Goal: Task Accomplishment & Management: Manage account settings

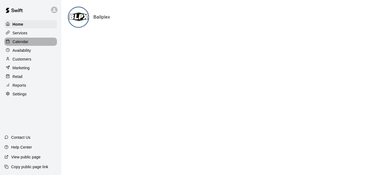
click at [31, 40] on div "Calendar" at bounding box center [30, 42] width 53 height 8
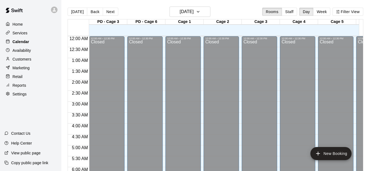
scroll to position [295, 0]
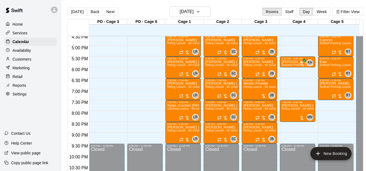
scroll to position [361, 0]
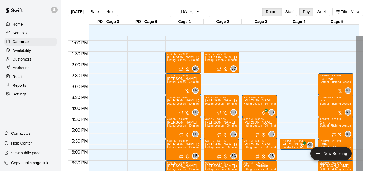
scroll to position [274, 0]
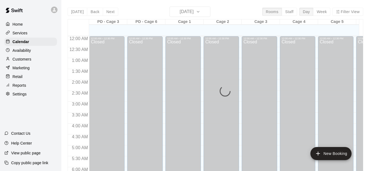
scroll to position [316, 0]
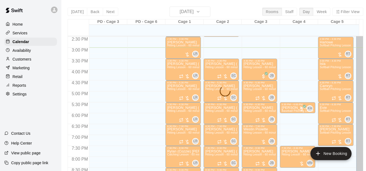
click at [186, 11] on div "Today Back Next Thursday Sep 11 Rooms Staff Day Week Filter View PD - Cage 3 11…" at bounding box center [216, 92] width 296 height 171
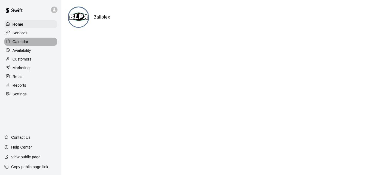
click at [44, 45] on div "Calendar" at bounding box center [30, 42] width 53 height 8
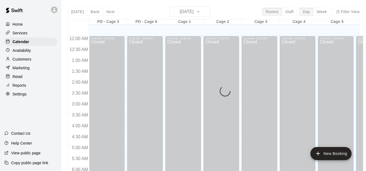
scroll to position [328, 0]
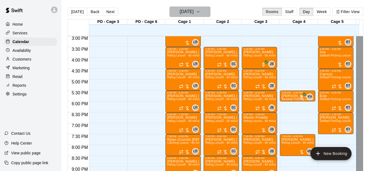
click at [194, 11] on h6 "[DATE]" at bounding box center [187, 12] width 14 height 8
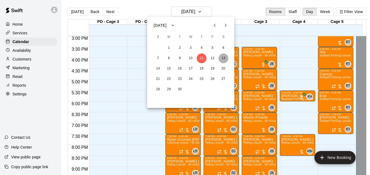
click at [222, 58] on button "13" at bounding box center [224, 58] width 10 height 10
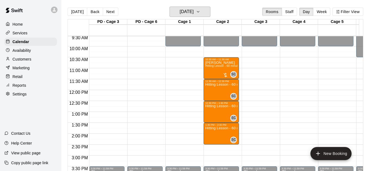
scroll to position [208, 0]
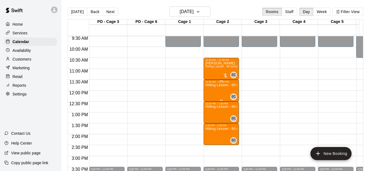
click at [214, 91] on div "Hitting Lesson - 60 minutes" at bounding box center [221, 168] width 32 height 171
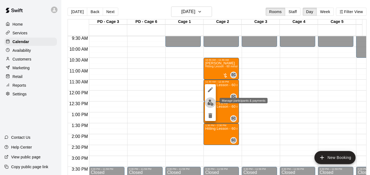
click at [209, 103] on img "edit" at bounding box center [211, 103] width 6 height 6
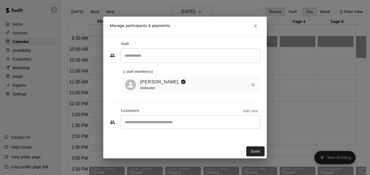
click at [146, 127] on div "​" at bounding box center [191, 122] width 140 height 14
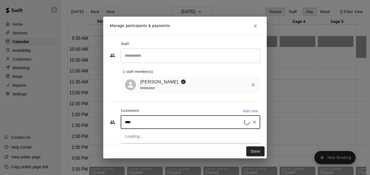
type input "*****"
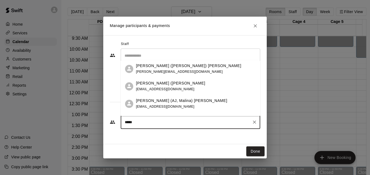
click at [184, 86] on div "Jose (Adrian) Devehsa jdevesa.dc@gmail.com" at bounding box center [196, 86] width 120 height 12
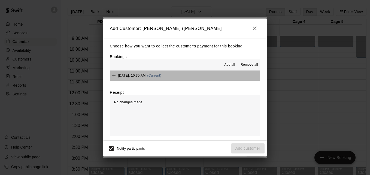
click at [195, 79] on button "Saturday, September 13: 10:30 AM (Current)" at bounding box center [185, 76] width 151 height 10
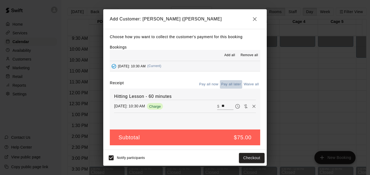
click at [236, 86] on button "Pay all later" at bounding box center [231, 84] width 23 height 8
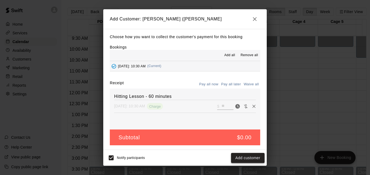
click at [247, 162] on button "Add customer" at bounding box center [248, 158] width 34 height 10
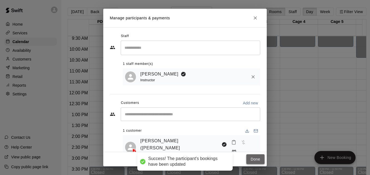
click at [254, 160] on button "Done" at bounding box center [256, 159] width 18 height 10
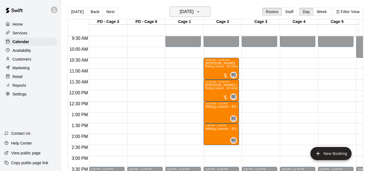
click at [199, 12] on icon "button" at bounding box center [198, 11] width 2 height 1
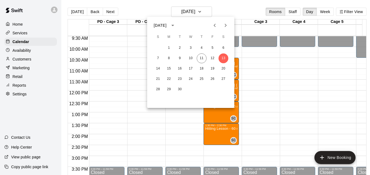
drag, startPoint x: 147, startPoint y: 68, endPoint x: 134, endPoint y: 75, distance: 15.4
click at [134, 75] on div at bounding box center [185, 87] width 370 height 175
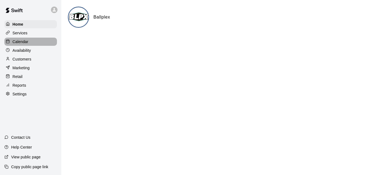
click at [34, 46] on div "Calendar" at bounding box center [30, 42] width 53 height 8
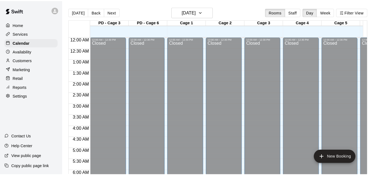
scroll to position [335, 0]
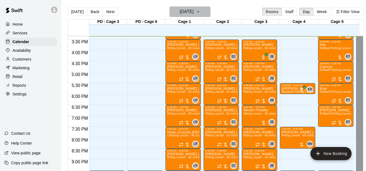
click at [200, 13] on icon "button" at bounding box center [198, 11] width 4 height 7
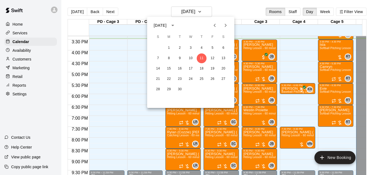
click at [123, 62] on div at bounding box center [185, 87] width 370 height 175
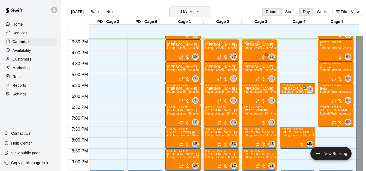
click at [200, 14] on icon "button" at bounding box center [198, 11] width 4 height 7
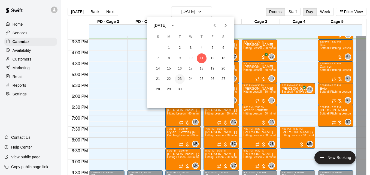
click at [180, 79] on button "23" at bounding box center [180, 79] width 10 height 10
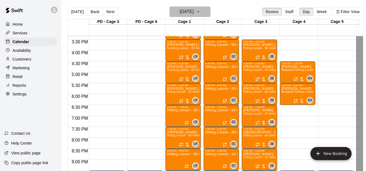
click at [200, 11] on icon "button" at bounding box center [198, 11] width 4 height 7
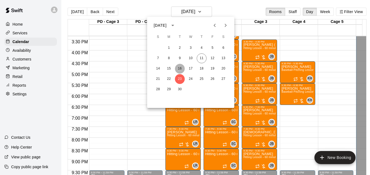
click at [181, 68] on button "16" at bounding box center [180, 69] width 10 height 10
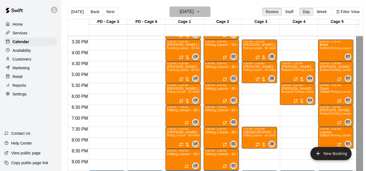
click at [194, 11] on h6 "Tuesday Sep 16" at bounding box center [187, 12] width 14 height 8
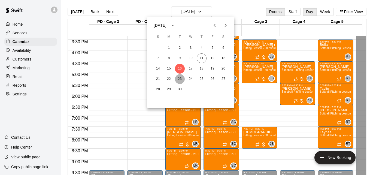
click at [179, 81] on button "23" at bounding box center [180, 79] width 10 height 10
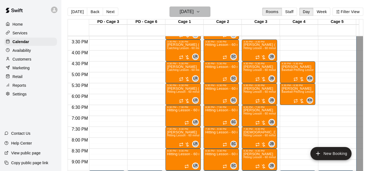
click at [194, 13] on h6 "Tuesday Sep 23" at bounding box center [187, 12] width 14 height 8
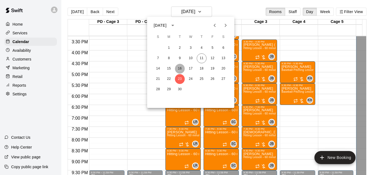
click at [182, 68] on button "16" at bounding box center [180, 69] width 10 height 10
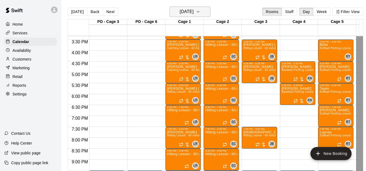
click at [200, 9] on icon "button" at bounding box center [198, 11] width 4 height 7
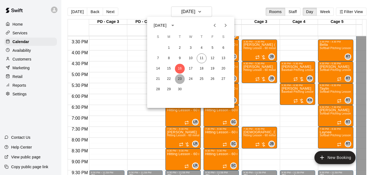
click at [180, 78] on button "23" at bounding box center [180, 79] width 10 height 10
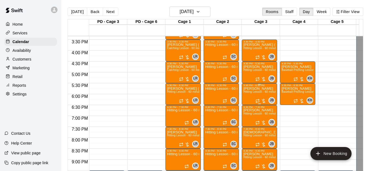
click at [257, 92] on span "Hitting Lesson - 60 minutes" at bounding box center [261, 91] width 35 height 3
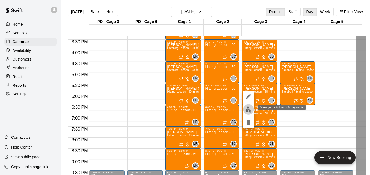
click at [247, 110] on img "edit" at bounding box center [249, 109] width 6 height 6
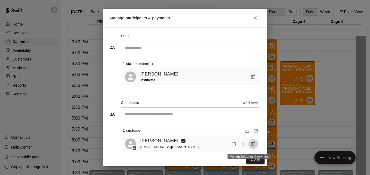
click at [251, 145] on icon "Manage bookings & payment" at bounding box center [253, 143] width 5 height 5
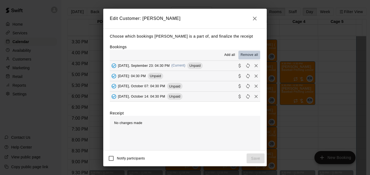
click at [251, 55] on span "Remove all" at bounding box center [249, 54] width 17 height 5
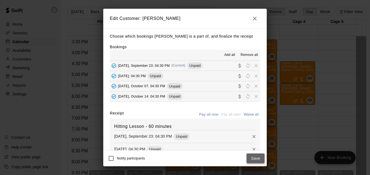
click at [256, 157] on button "Save" at bounding box center [256, 159] width 18 height 10
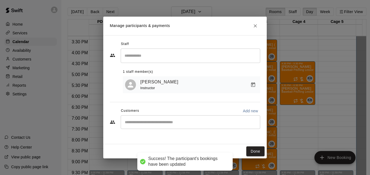
click at [256, 157] on div "Done" at bounding box center [185, 151] width 164 height 14
click at [253, 153] on button "Done" at bounding box center [256, 151] width 18 height 10
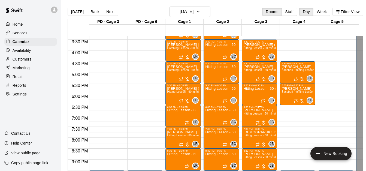
click at [254, 114] on span "Hitting Lesson - 60 minutes" at bounding box center [261, 113] width 35 height 3
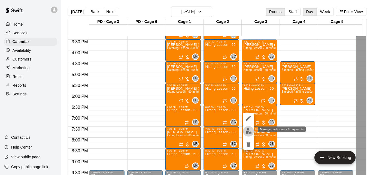
click at [249, 131] on img "edit" at bounding box center [249, 131] width 6 height 6
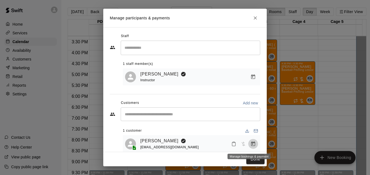
click at [251, 145] on icon "Manage bookings & payment" at bounding box center [253, 143] width 4 height 5
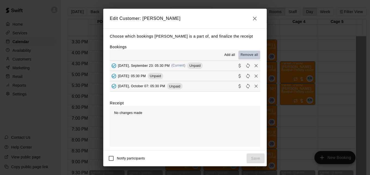
click at [245, 55] on span "Remove all" at bounding box center [249, 54] width 17 height 5
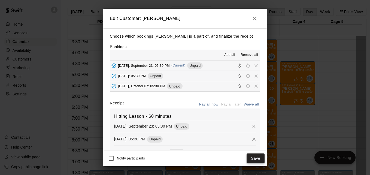
click at [253, 160] on button "Save" at bounding box center [256, 159] width 18 height 10
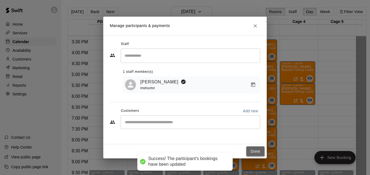
click at [255, 152] on button "Done" at bounding box center [256, 151] width 18 height 10
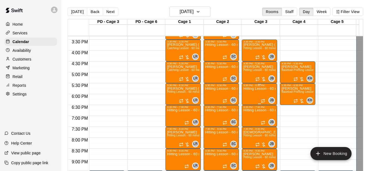
click at [251, 96] on div "Hitting Lesson - 60 minutes" at bounding box center [260, 172] width 32 height 171
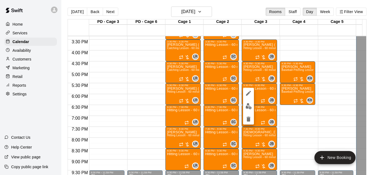
click at [130, 116] on div at bounding box center [185, 87] width 370 height 175
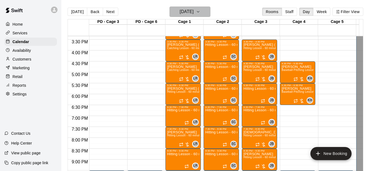
click at [194, 13] on h6 "Tuesday Sep 23" at bounding box center [187, 12] width 14 height 8
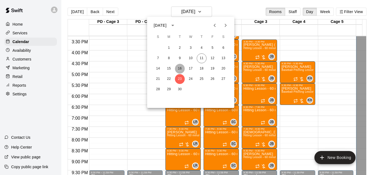
click at [180, 68] on button "16" at bounding box center [180, 69] width 10 height 10
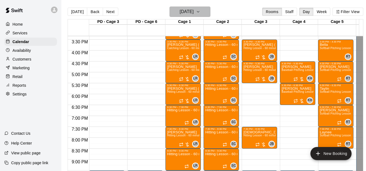
click at [204, 13] on button "Tuesday Sep 16" at bounding box center [190, 12] width 41 height 10
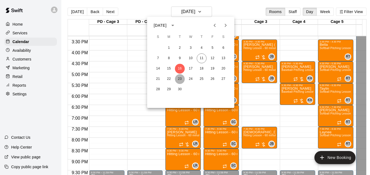
click at [178, 78] on button "23" at bounding box center [180, 79] width 10 height 10
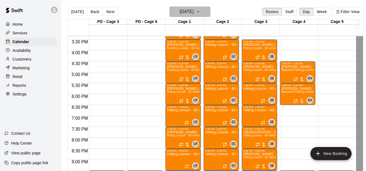
click at [200, 13] on icon "button" at bounding box center [198, 11] width 4 height 7
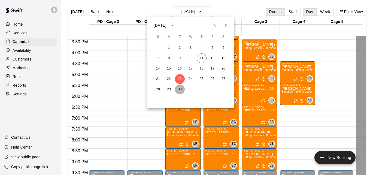
click at [179, 92] on button "30" at bounding box center [180, 90] width 10 height 10
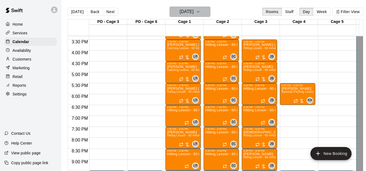
click at [205, 15] on button "Tuesday Sep 30" at bounding box center [190, 12] width 41 height 10
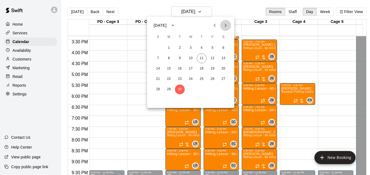
click at [226, 24] on icon "Next month" at bounding box center [226, 25] width 7 height 7
click at [179, 59] on button "7" at bounding box center [180, 58] width 10 height 10
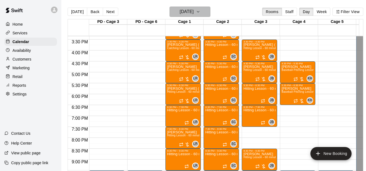
click at [200, 12] on icon "button" at bounding box center [198, 11] width 4 height 7
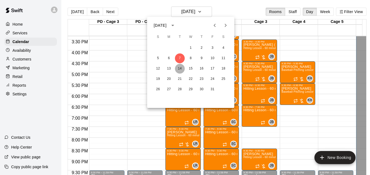
click at [179, 68] on button "14" at bounding box center [180, 69] width 10 height 10
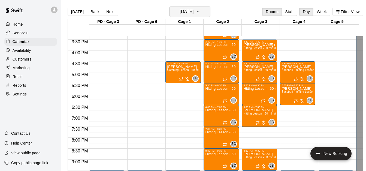
click at [194, 14] on h6 "Tuesday Oct 14" at bounding box center [187, 12] width 14 height 8
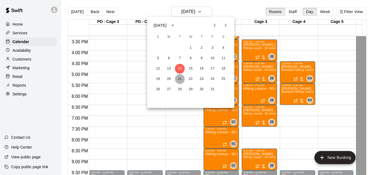
click at [180, 78] on button "21" at bounding box center [180, 79] width 10 height 10
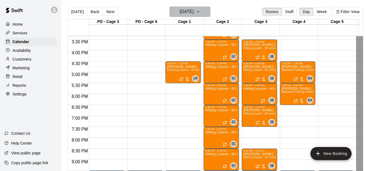
click at [199, 12] on icon "button" at bounding box center [198, 11] width 2 height 1
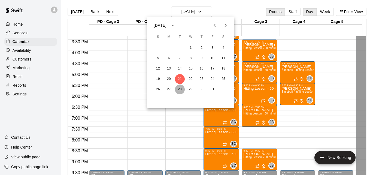
click at [178, 89] on button "28" at bounding box center [180, 90] width 10 height 10
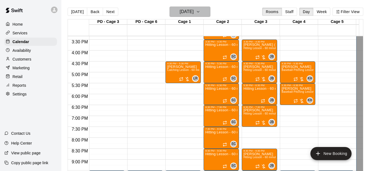
click at [200, 13] on icon "button" at bounding box center [198, 11] width 4 height 7
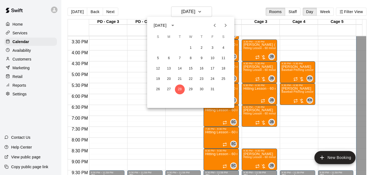
click at [130, 60] on div at bounding box center [185, 87] width 370 height 175
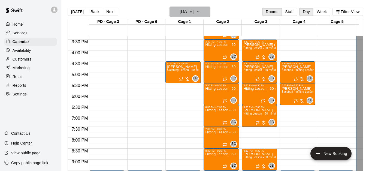
click at [194, 14] on h6 "Tuesday Oct 28" at bounding box center [187, 12] width 14 height 8
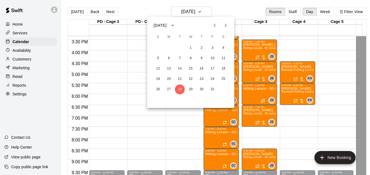
click at [109, 68] on div at bounding box center [185, 87] width 370 height 175
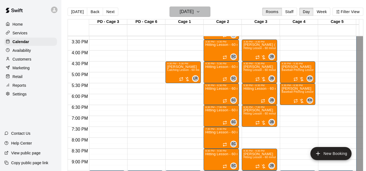
click at [194, 11] on h6 "Tuesday Oct 28" at bounding box center [187, 12] width 14 height 8
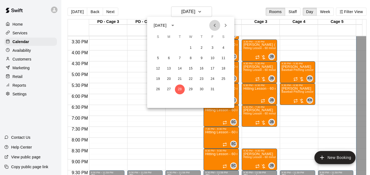
click at [214, 25] on icon "Previous month" at bounding box center [215, 25] width 2 height 3
click at [179, 91] on button "30" at bounding box center [180, 90] width 10 height 10
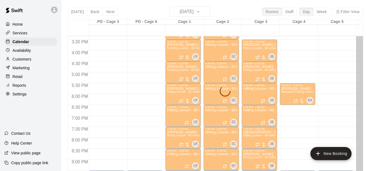
click at [179, 89] on p "Chuck (Gracen) Baker" at bounding box center [183, 89] width 32 height 0
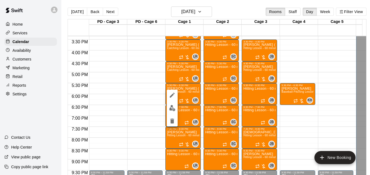
click at [259, 135] on div at bounding box center [185, 87] width 370 height 175
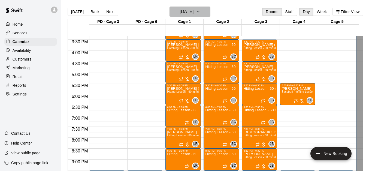
click at [200, 13] on icon "button" at bounding box center [198, 11] width 4 height 7
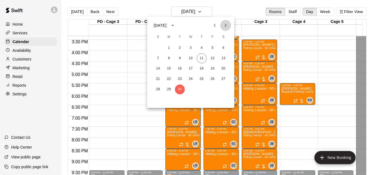
click at [224, 26] on icon "Next month" at bounding box center [226, 25] width 7 height 7
click at [178, 60] on button "7" at bounding box center [180, 58] width 10 height 10
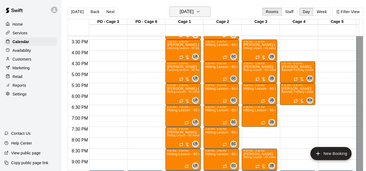
click at [200, 11] on icon "button" at bounding box center [198, 11] width 4 height 7
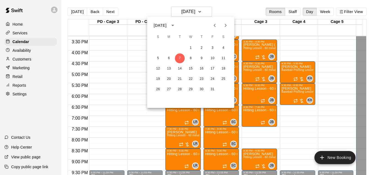
click at [215, 26] on icon "Previous month" at bounding box center [215, 25] width 7 height 7
click at [179, 90] on button "30" at bounding box center [180, 90] width 10 height 10
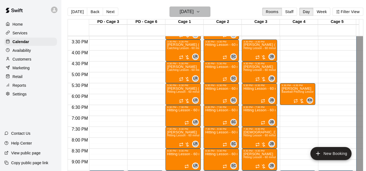
click at [204, 12] on button "Tuesday Sep 30" at bounding box center [190, 12] width 41 height 10
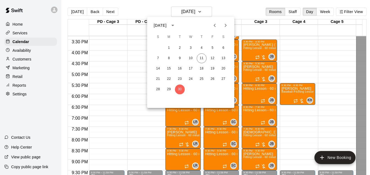
click at [225, 26] on icon "Next month" at bounding box center [226, 25] width 7 height 7
click at [190, 47] on button "1" at bounding box center [191, 48] width 10 height 10
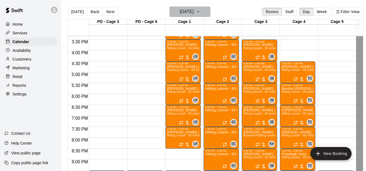
click at [194, 14] on h6 "Wednesday Oct 01" at bounding box center [187, 12] width 14 height 8
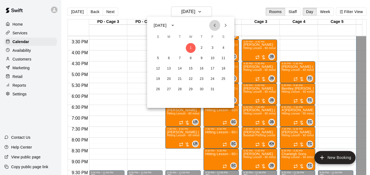
click at [213, 27] on icon "Previous month" at bounding box center [215, 25] width 7 height 7
click at [181, 89] on button "30" at bounding box center [180, 90] width 10 height 10
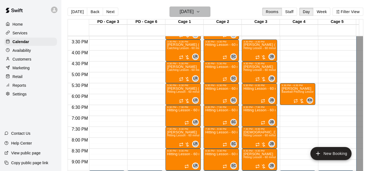
click at [199, 12] on icon "button" at bounding box center [198, 11] width 2 height 1
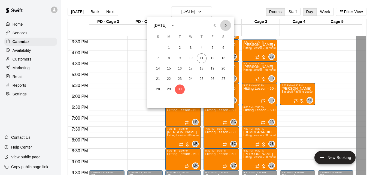
click at [225, 25] on icon "Next month" at bounding box center [226, 25] width 7 height 7
click at [180, 59] on button "7" at bounding box center [180, 58] width 10 height 10
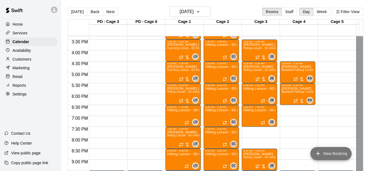
click at [325, 154] on button "New Booking" at bounding box center [331, 153] width 41 height 13
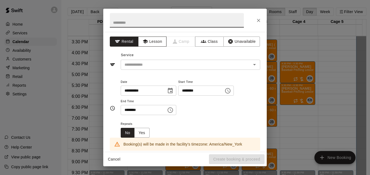
click at [152, 40] on button "Lesson" at bounding box center [152, 42] width 29 height 10
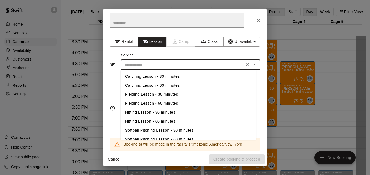
click at [173, 67] on input "text" at bounding box center [182, 64] width 120 height 7
click at [165, 123] on li "Hitting Lesson - 60 minutes" at bounding box center [189, 121] width 136 height 9
type input "**********"
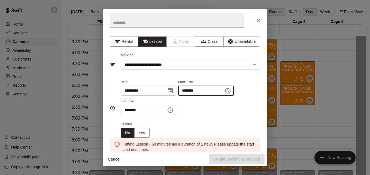
click at [190, 91] on input "********" at bounding box center [199, 91] width 42 height 10
type input "********"
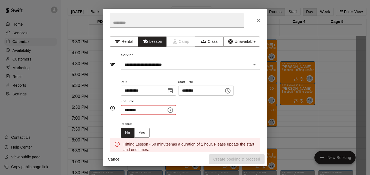
click at [128, 110] on input "********" at bounding box center [142, 110] width 42 height 10
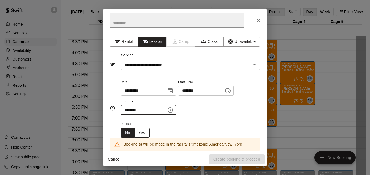
type input "********"
click at [145, 132] on button "Yes" at bounding box center [141, 133] width 15 height 10
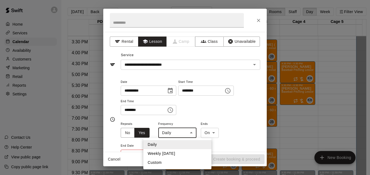
click at [189, 134] on body "Home Services Calendar Availability Customers Marketing Retail Reports Settings…" at bounding box center [185, 92] width 370 height 184
click at [188, 157] on li "Weekly on Tuesday" at bounding box center [177, 153] width 68 height 9
type input "******"
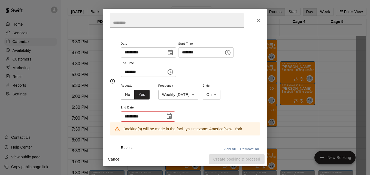
scroll to position [44, 0]
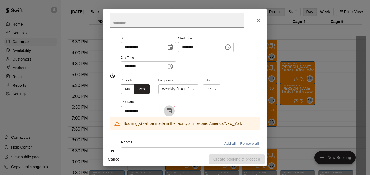
click at [169, 110] on icon "Choose date" at bounding box center [169, 111] width 7 height 7
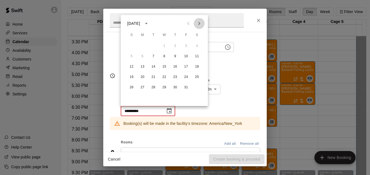
click at [199, 25] on icon "Next month" at bounding box center [200, 23] width 2 height 3
click at [154, 86] on button "25" at bounding box center [154, 88] width 10 height 10
type input "**********"
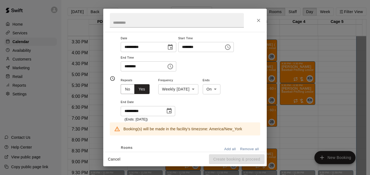
scroll to position [143, 0]
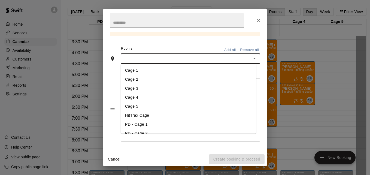
click at [152, 55] on input "text" at bounding box center [185, 58] width 127 height 7
click at [139, 88] on li "Cage 3" at bounding box center [189, 88] width 136 height 9
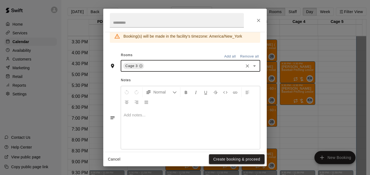
scroll to position [164, 0]
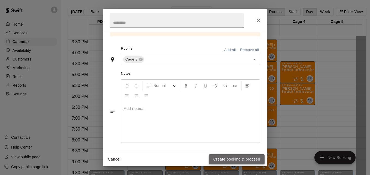
click at [226, 158] on button "Create booking & proceed" at bounding box center [237, 159] width 56 height 10
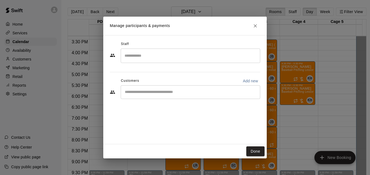
click at [151, 61] on div "​" at bounding box center [191, 56] width 140 height 14
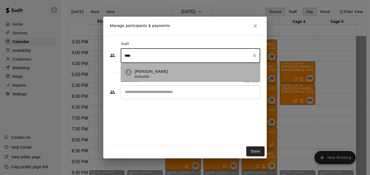
click at [157, 68] on li "Jose Bermudez Instructor" at bounding box center [191, 72] width 140 height 19
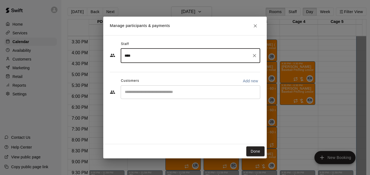
type input "****"
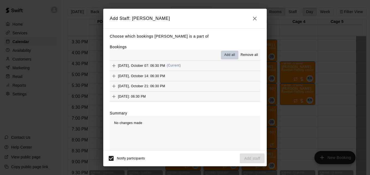
click at [224, 55] on span "Add all" at bounding box center [229, 54] width 11 height 5
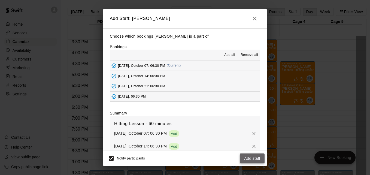
click at [254, 156] on button "Add staff" at bounding box center [252, 159] width 25 height 10
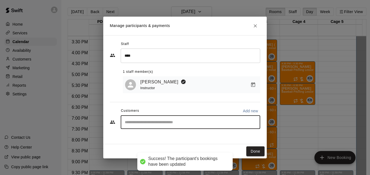
click at [194, 124] on input "Start typing to search customers..." at bounding box center [190, 121] width 135 height 5
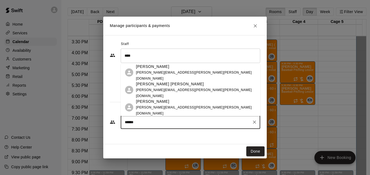
type input "*******"
click at [189, 108] on div "Christian Naleppa john.naleppa.jn@gmail.com" at bounding box center [196, 108] width 120 height 18
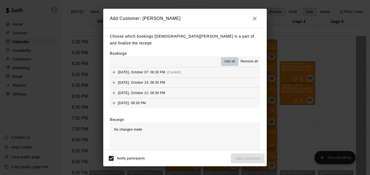
click at [224, 59] on span "Add all" at bounding box center [229, 61] width 11 height 5
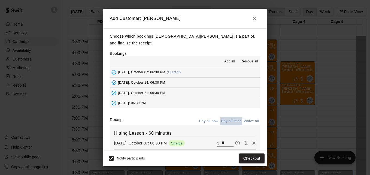
click at [227, 117] on button "Pay all later" at bounding box center [231, 121] width 23 height 8
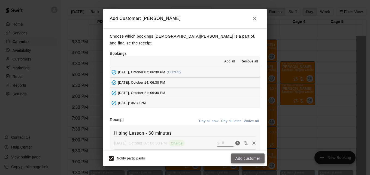
click at [252, 156] on button "Add customer" at bounding box center [248, 159] width 34 height 10
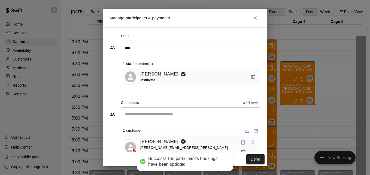
click at [219, 119] on div "​" at bounding box center [191, 114] width 140 height 14
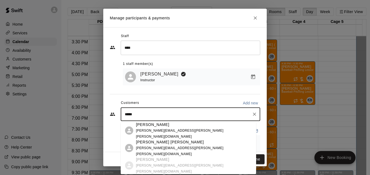
type input "******"
click at [184, 150] on div "John Alexander Naleppa john.naleppa.jn@gmail.com" at bounding box center [194, 148] width 116 height 18
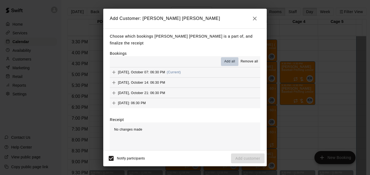
click at [229, 61] on span "Add all" at bounding box center [229, 61] width 11 height 5
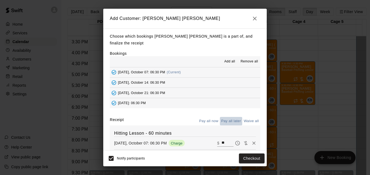
click at [228, 120] on button "Pay all later" at bounding box center [231, 121] width 23 height 8
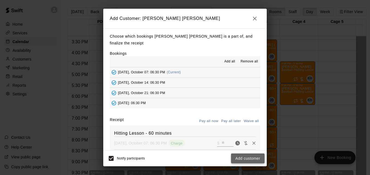
click at [243, 157] on button "Add customer" at bounding box center [248, 159] width 34 height 10
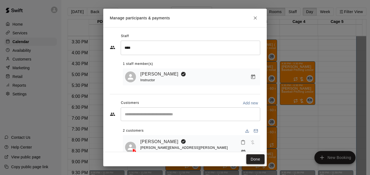
click at [251, 159] on button "Done" at bounding box center [256, 159] width 18 height 10
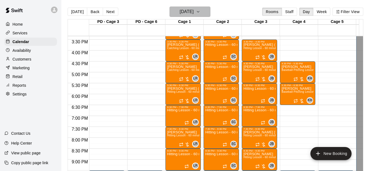
click at [194, 13] on h6 "Tuesday Oct 07" at bounding box center [187, 12] width 14 height 8
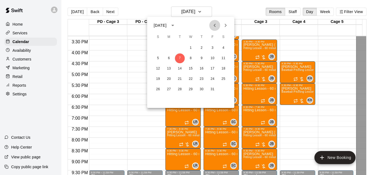
click at [216, 26] on icon "Previous month" at bounding box center [215, 25] width 7 height 7
click at [178, 91] on button "30" at bounding box center [180, 90] width 10 height 10
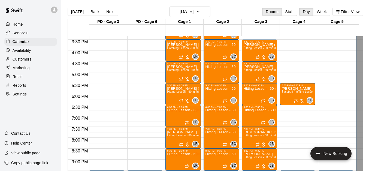
click at [255, 137] on span "Hitting Lesson - 60 minutes" at bounding box center [261, 135] width 35 height 3
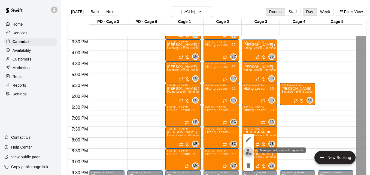
click at [247, 152] on img "edit" at bounding box center [249, 152] width 6 height 6
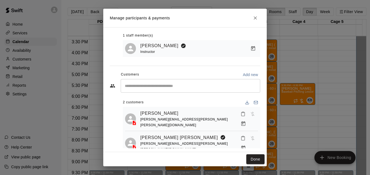
scroll to position [31, 0]
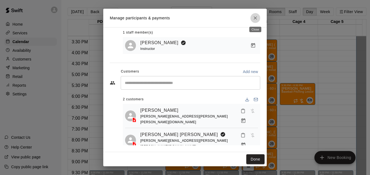
click at [253, 16] on icon "Close" at bounding box center [255, 17] width 5 height 5
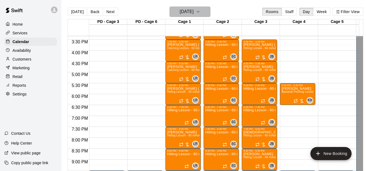
click at [200, 10] on icon "button" at bounding box center [198, 11] width 4 height 7
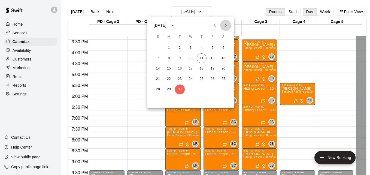
click at [226, 27] on icon "Next month" at bounding box center [226, 25] width 7 height 7
click at [180, 58] on button "7" at bounding box center [180, 58] width 10 height 10
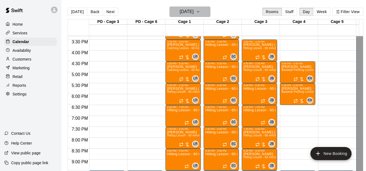
click at [200, 13] on icon "button" at bounding box center [198, 11] width 4 height 7
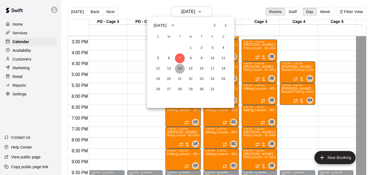
click at [178, 68] on button "14" at bounding box center [180, 69] width 10 height 10
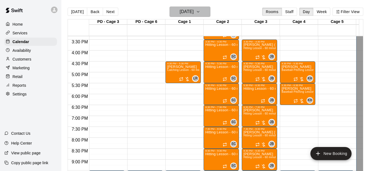
click at [206, 8] on button "Tuesday Oct 14" at bounding box center [190, 12] width 41 height 10
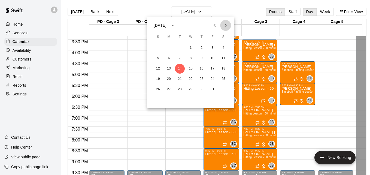
click at [227, 28] on icon "Next month" at bounding box center [226, 25] width 7 height 7
click at [181, 79] on button "18" at bounding box center [180, 79] width 10 height 10
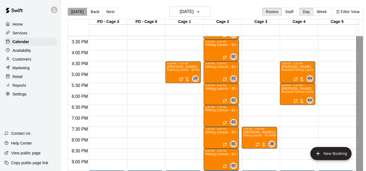
click at [80, 10] on button "[DATE]" at bounding box center [78, 12] width 20 height 8
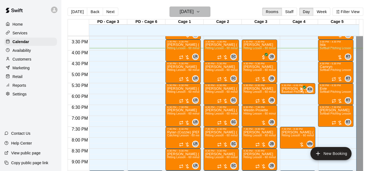
click at [194, 13] on h6 "[DATE]" at bounding box center [187, 12] width 14 height 8
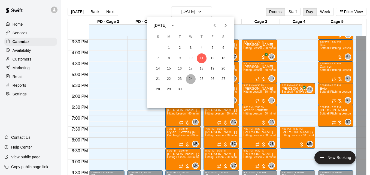
click at [190, 80] on button "24" at bounding box center [191, 79] width 10 height 10
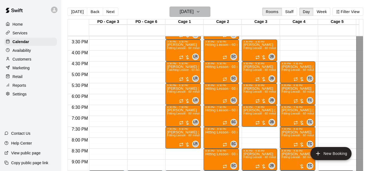
click at [194, 15] on h6 "Wednesday Sep 24" at bounding box center [187, 12] width 14 height 8
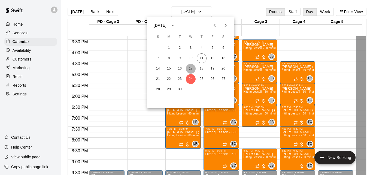
click at [190, 68] on button "17" at bounding box center [191, 69] width 10 height 10
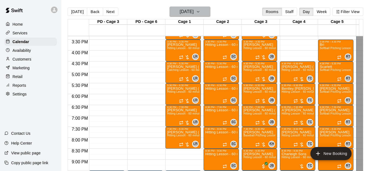
click at [208, 11] on button "Wednesday Sep 17" at bounding box center [190, 12] width 41 height 10
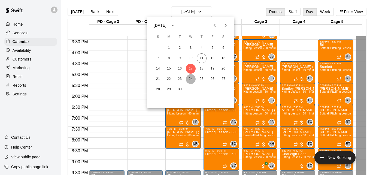
click at [193, 78] on button "24" at bounding box center [191, 79] width 10 height 10
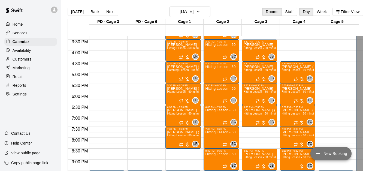
click at [331, 153] on button "New Booking" at bounding box center [331, 153] width 41 height 13
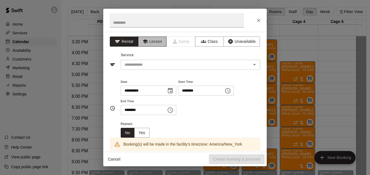
click at [152, 43] on button "Lesson" at bounding box center [152, 42] width 29 height 10
click at [307, 45] on div "**********" at bounding box center [185, 87] width 370 height 175
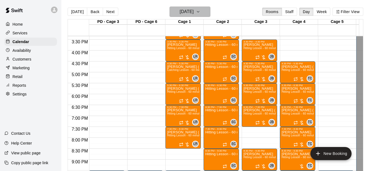
click at [194, 13] on h6 "Wednesday Sep 24" at bounding box center [187, 12] width 14 height 8
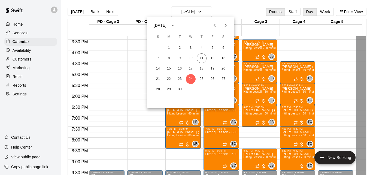
click at [226, 25] on icon "Next month" at bounding box center [226, 25] width 2 height 3
click at [191, 49] on button "1" at bounding box center [191, 48] width 10 height 10
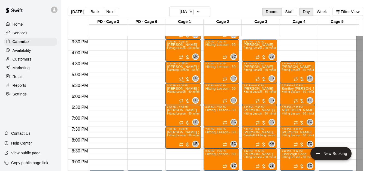
click at [187, 67] on p "Shawn (Rylee) Sumner" at bounding box center [183, 67] width 32 height 0
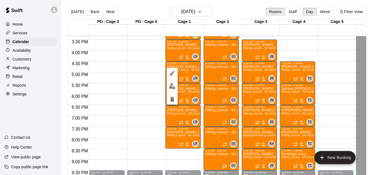
click at [139, 86] on div at bounding box center [185, 87] width 370 height 175
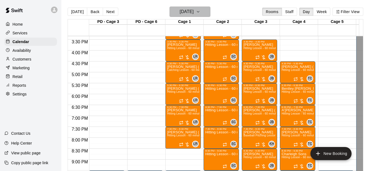
click at [200, 13] on icon "button" at bounding box center [198, 11] width 4 height 7
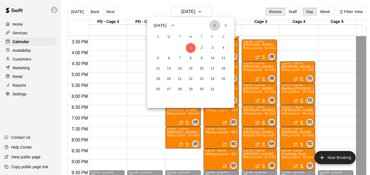
click at [215, 27] on icon "Previous month" at bounding box center [215, 25] width 2 height 3
click at [190, 78] on button "24" at bounding box center [191, 79] width 10 height 10
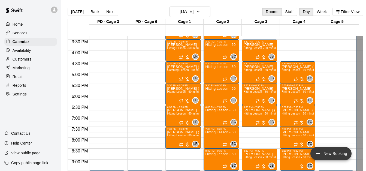
click at [332, 151] on button "New Booking" at bounding box center [331, 153] width 41 height 13
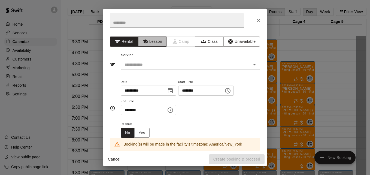
click at [152, 42] on button "Lesson" at bounding box center [152, 42] width 29 height 10
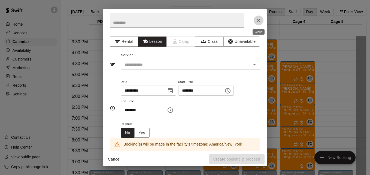
click at [258, 20] on icon "Close" at bounding box center [258, 20] width 5 height 5
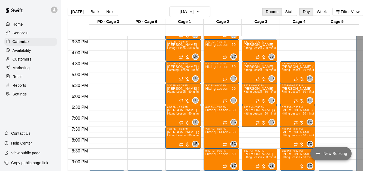
click at [335, 153] on button "New Booking" at bounding box center [331, 153] width 41 height 13
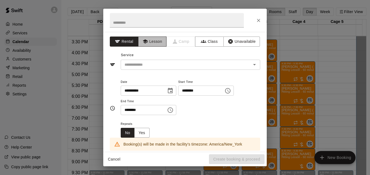
click at [157, 42] on button "Lesson" at bounding box center [152, 42] width 29 height 10
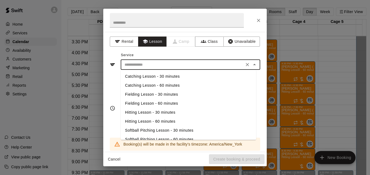
click at [168, 64] on input "text" at bounding box center [182, 64] width 120 height 7
click at [173, 121] on li "Hitting Lesson - 60 minutes" at bounding box center [189, 121] width 136 height 9
type input "**********"
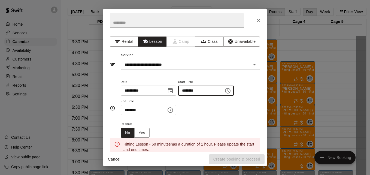
click at [191, 92] on input "********" at bounding box center [199, 91] width 42 height 10
type input "********"
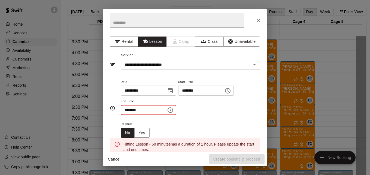
click at [126, 110] on input "********" at bounding box center [142, 110] width 42 height 10
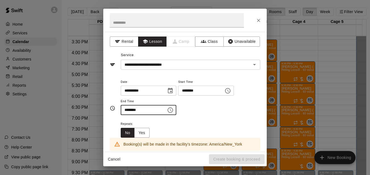
type input "********"
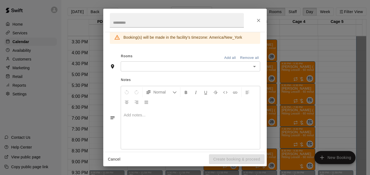
scroll to position [115, 0]
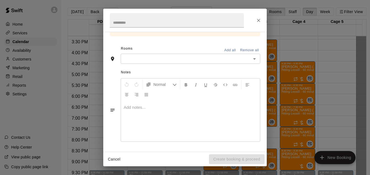
click at [148, 59] on input "text" at bounding box center [185, 58] width 127 height 7
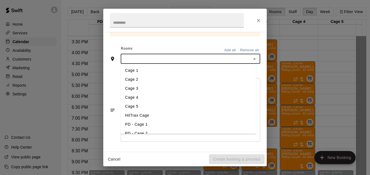
click at [140, 90] on li "Cage 3" at bounding box center [189, 88] width 136 height 9
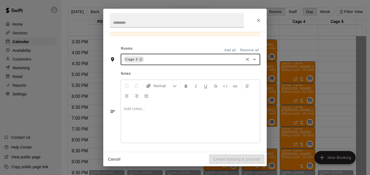
scroll to position [135, 0]
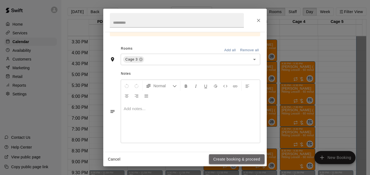
click at [223, 160] on button "Create booking & proceed" at bounding box center [237, 159] width 56 height 10
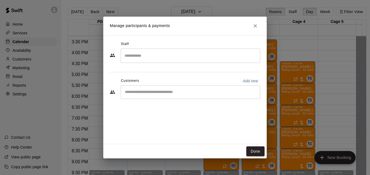
click at [158, 56] on input "Search staff" at bounding box center [190, 56] width 135 height 10
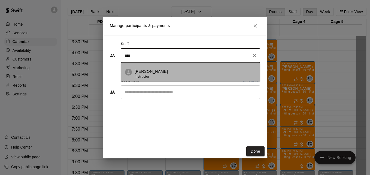
click at [167, 70] on div "Jose Bermudez Instructor" at bounding box center [195, 74] width 121 height 11
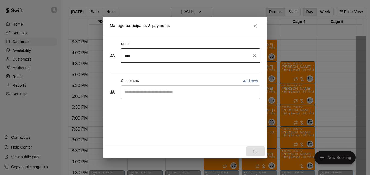
type input "****"
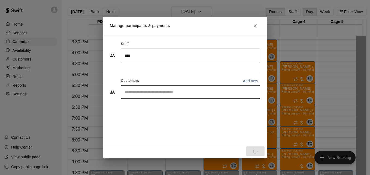
click at [167, 92] on input "Start typing to search customers..." at bounding box center [190, 91] width 135 height 5
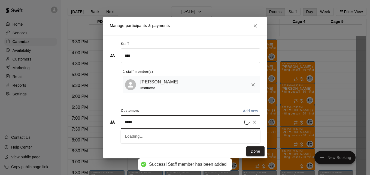
type input "******"
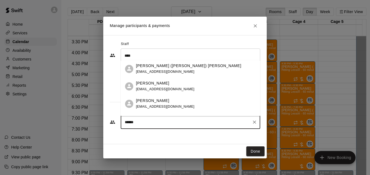
click at [178, 86] on div "Landon Cobos ej.cobos06@gmail.com" at bounding box center [196, 86] width 120 height 12
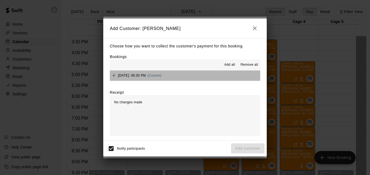
click at [198, 77] on button "Wednesday, September 24: 06:30 PM (Current)" at bounding box center [185, 76] width 151 height 10
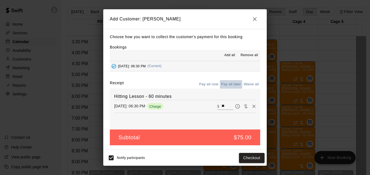
click at [229, 84] on button "Pay all later" at bounding box center [231, 84] width 23 height 8
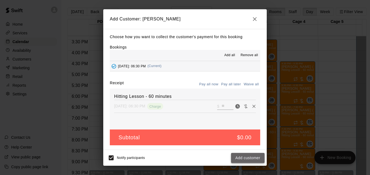
click at [246, 158] on button "Add customer" at bounding box center [248, 158] width 34 height 10
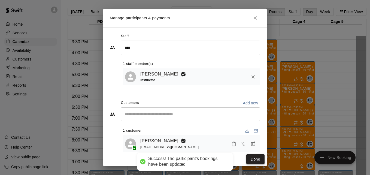
click at [252, 160] on button "Done" at bounding box center [256, 159] width 18 height 10
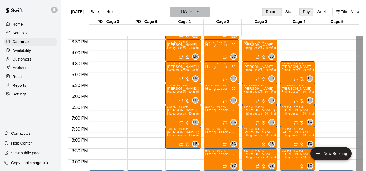
click at [208, 11] on button "Wednesday Sep 24" at bounding box center [190, 12] width 41 height 10
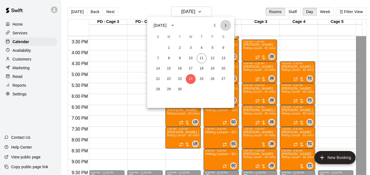
click at [225, 26] on icon "Next month" at bounding box center [226, 25] width 7 height 7
click at [190, 49] on button "1" at bounding box center [191, 48] width 10 height 10
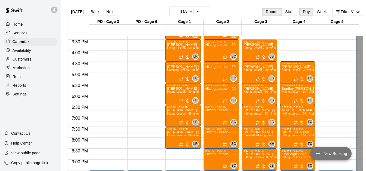
click at [329, 152] on button "New Booking" at bounding box center [331, 153] width 41 height 13
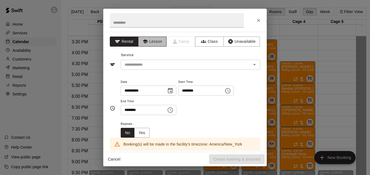
click at [148, 41] on button "Lesson" at bounding box center [152, 42] width 29 height 10
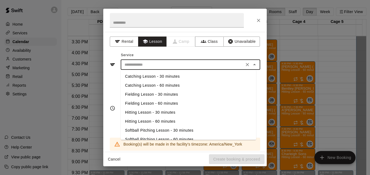
click at [167, 67] on input "text" at bounding box center [182, 64] width 120 height 7
click at [171, 120] on li "Hitting Lesson - 60 minutes" at bounding box center [189, 121] width 136 height 9
type input "**********"
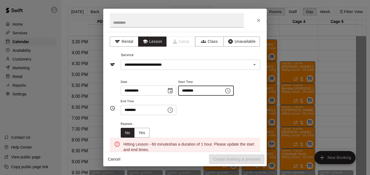
click at [191, 91] on input "********" at bounding box center [199, 91] width 42 height 10
type input "********"
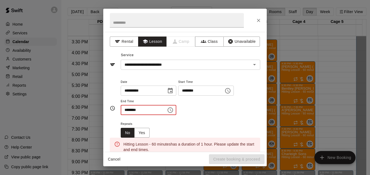
click at [127, 109] on input "********" at bounding box center [142, 110] width 42 height 10
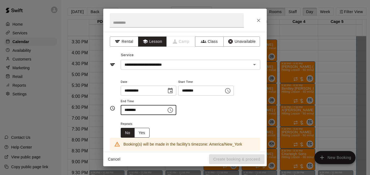
type input "********"
click at [141, 133] on button "Yes" at bounding box center [141, 133] width 15 height 10
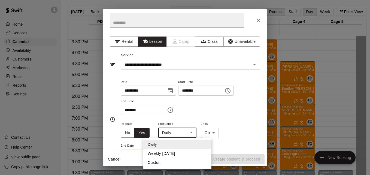
click at [192, 130] on body "Home Services Calendar Availability Customers Marketing Retail Reports Settings…" at bounding box center [185, 92] width 370 height 184
click at [200, 151] on li "Weekly on Wednesday" at bounding box center [177, 153] width 68 height 9
type input "******"
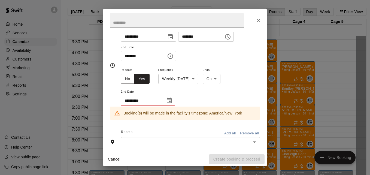
scroll to position [55, 0]
click at [169, 100] on icon "Choose date" at bounding box center [169, 100] width 7 height 7
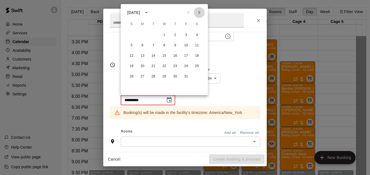
click at [200, 12] on icon "Next month" at bounding box center [199, 12] width 7 height 7
click at [189, 11] on icon "Previous month" at bounding box center [188, 12] width 7 height 7
click at [164, 78] on button "31" at bounding box center [165, 77] width 10 height 10
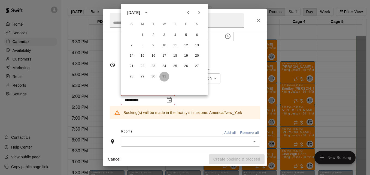
type input "**********"
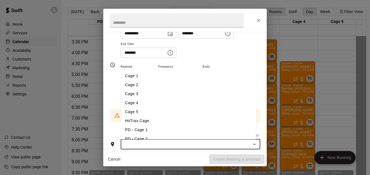
click at [162, 143] on input "text" at bounding box center [185, 144] width 127 height 7
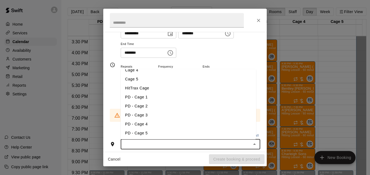
click at [163, 117] on li "PD - Cage 3" at bounding box center [189, 115] width 136 height 9
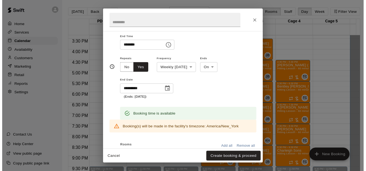
scroll to position [68, 0]
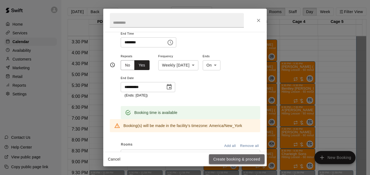
click at [255, 159] on button "Create booking & proceed" at bounding box center [237, 159] width 56 height 10
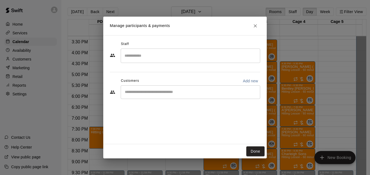
click at [183, 57] on input "Search staff" at bounding box center [190, 56] width 135 height 10
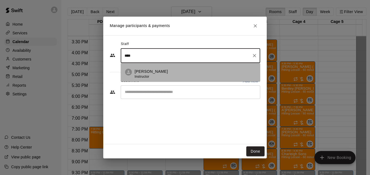
click at [183, 70] on div "Jose Bermudez Instructor" at bounding box center [195, 74] width 121 height 11
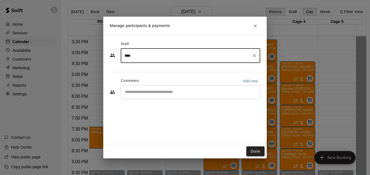
type input "****"
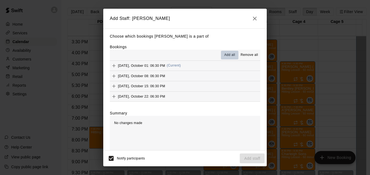
click at [225, 55] on span "Add all" at bounding box center [229, 54] width 11 height 5
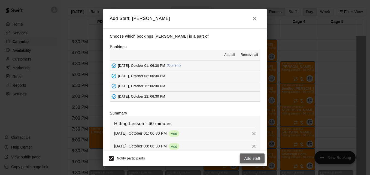
click at [255, 158] on button "Add staff" at bounding box center [252, 159] width 25 height 10
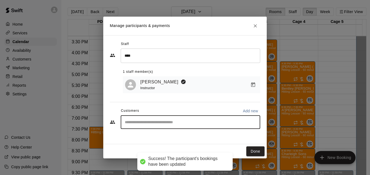
click at [165, 125] on input "Start typing to search customers..." at bounding box center [190, 121] width 135 height 5
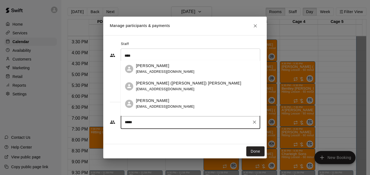
type input "******"
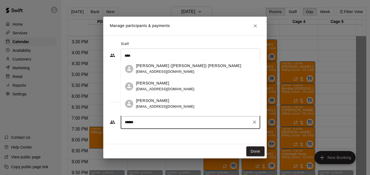
click at [184, 87] on div "Landon Cobos ej.cobos06@gmail.com" at bounding box center [196, 86] width 120 height 12
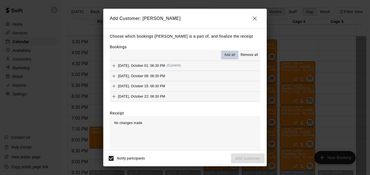
click at [227, 56] on span "Add all" at bounding box center [229, 54] width 11 height 5
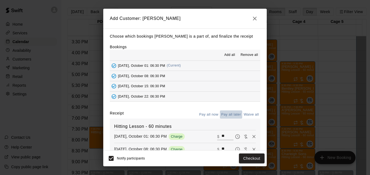
click at [233, 118] on button "Pay all later" at bounding box center [231, 114] width 23 height 8
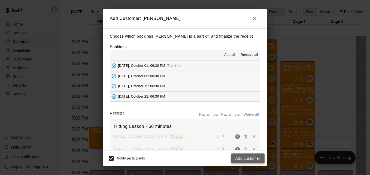
click at [253, 157] on button "Add customer" at bounding box center [248, 159] width 34 height 10
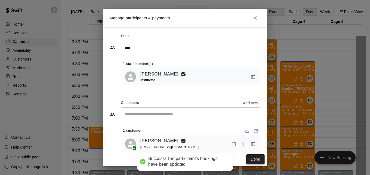
click at [250, 158] on button "Done" at bounding box center [256, 159] width 18 height 10
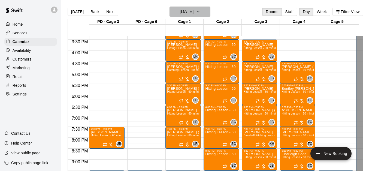
click at [190, 11] on h6 "Wednesday Oct 01" at bounding box center [187, 12] width 14 height 8
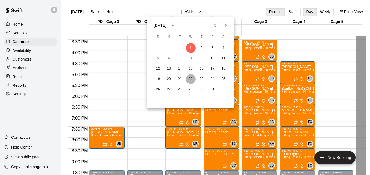
click at [190, 77] on button "22" at bounding box center [191, 79] width 10 height 10
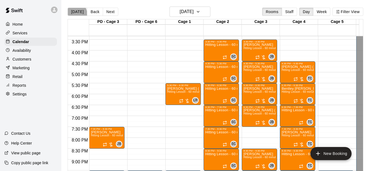
click at [72, 15] on button "[DATE]" at bounding box center [78, 12] width 20 height 8
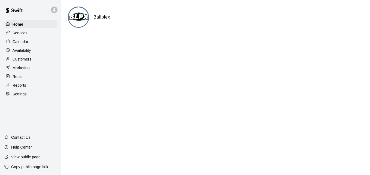
click at [37, 44] on div "Calendar" at bounding box center [30, 42] width 53 height 8
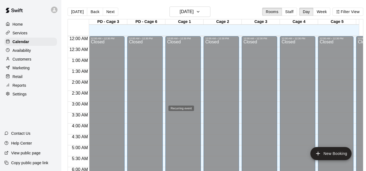
scroll to position [359, 0]
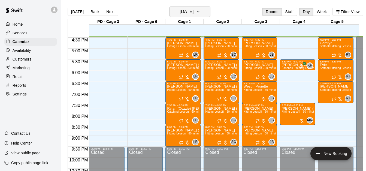
click at [194, 12] on h6 "[DATE]" at bounding box center [187, 12] width 14 height 8
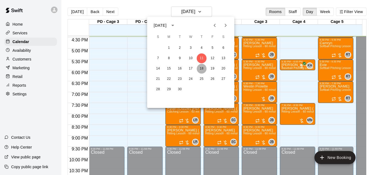
click at [200, 70] on button "18" at bounding box center [202, 69] width 10 height 10
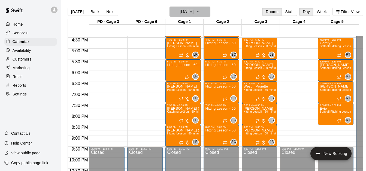
click at [194, 10] on h6 "Thursday Sep 18" at bounding box center [187, 12] width 14 height 8
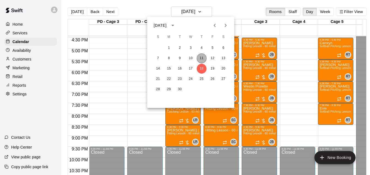
click at [203, 59] on button "11" at bounding box center [202, 58] width 10 height 10
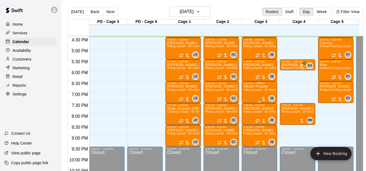
click at [255, 90] on span "Hitting Lesson - 60 minutes" at bounding box center [261, 89] width 35 height 3
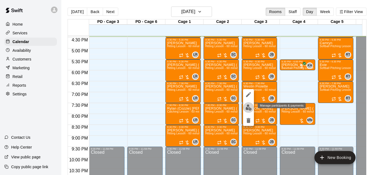
click at [248, 109] on img "edit" at bounding box center [249, 107] width 6 height 6
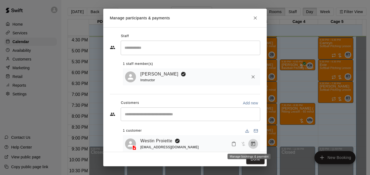
click at [251, 145] on icon "Manage bookings & payment" at bounding box center [253, 143] width 5 height 5
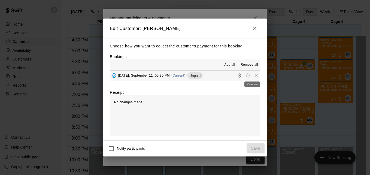
click at [255, 75] on icon "Remove" at bounding box center [256, 75] width 3 height 3
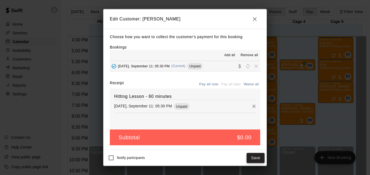
click at [259, 159] on button "Save" at bounding box center [256, 158] width 18 height 10
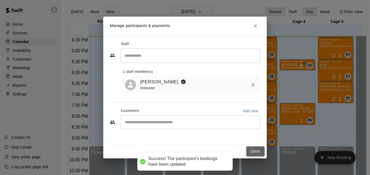
click at [258, 149] on button "Done" at bounding box center [256, 151] width 18 height 10
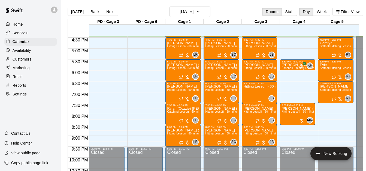
click at [257, 90] on div "Hitting Lesson - 60 minutes" at bounding box center [260, 170] width 32 height 171
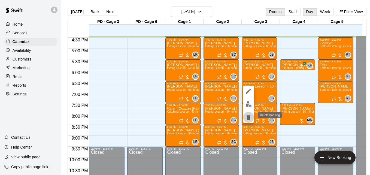
click at [250, 115] on icon "delete" at bounding box center [248, 117] width 7 height 7
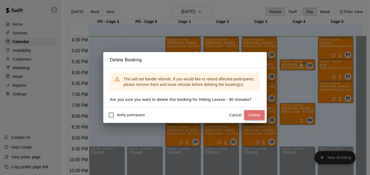
click at [252, 112] on button "Delete" at bounding box center [254, 115] width 20 height 10
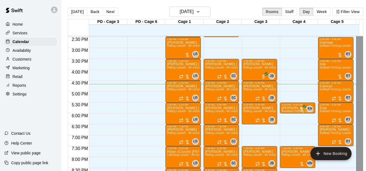
scroll to position [315, 0]
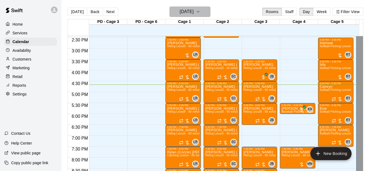
click at [200, 13] on icon "button" at bounding box center [198, 11] width 4 height 7
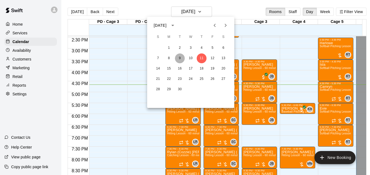
click at [178, 59] on button "9" at bounding box center [180, 58] width 10 height 10
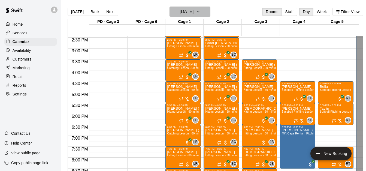
click at [203, 15] on button "Tuesday Sep 09" at bounding box center [190, 12] width 41 height 10
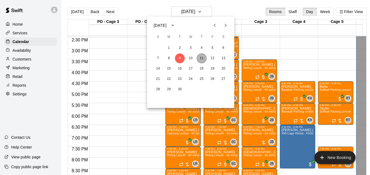
click at [200, 60] on button "11" at bounding box center [202, 58] width 10 height 10
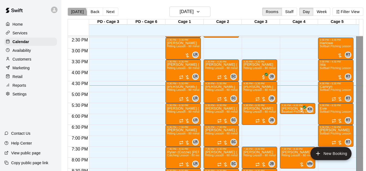
click at [75, 14] on button "[DATE]" at bounding box center [78, 12] width 20 height 8
click at [79, 13] on button "[DATE]" at bounding box center [78, 12] width 20 height 8
click at [43, 40] on div "Calendar" at bounding box center [30, 42] width 53 height 8
click at [76, 13] on button "[DATE]" at bounding box center [78, 12] width 20 height 8
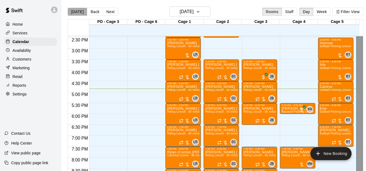
click at [77, 14] on button "[DATE]" at bounding box center [78, 12] width 20 height 8
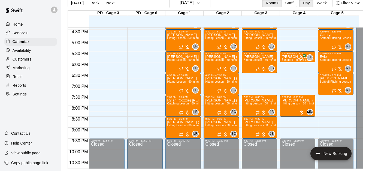
scroll to position [360, 0]
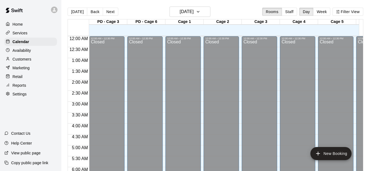
scroll to position [362, 0]
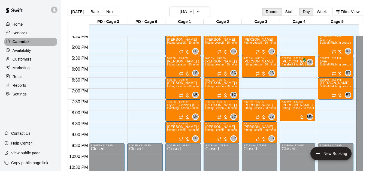
click at [33, 45] on div "Calendar" at bounding box center [30, 42] width 53 height 8
click at [74, 11] on button "[DATE]" at bounding box center [78, 12] width 20 height 8
